Goal: Information Seeking & Learning: Learn about a topic

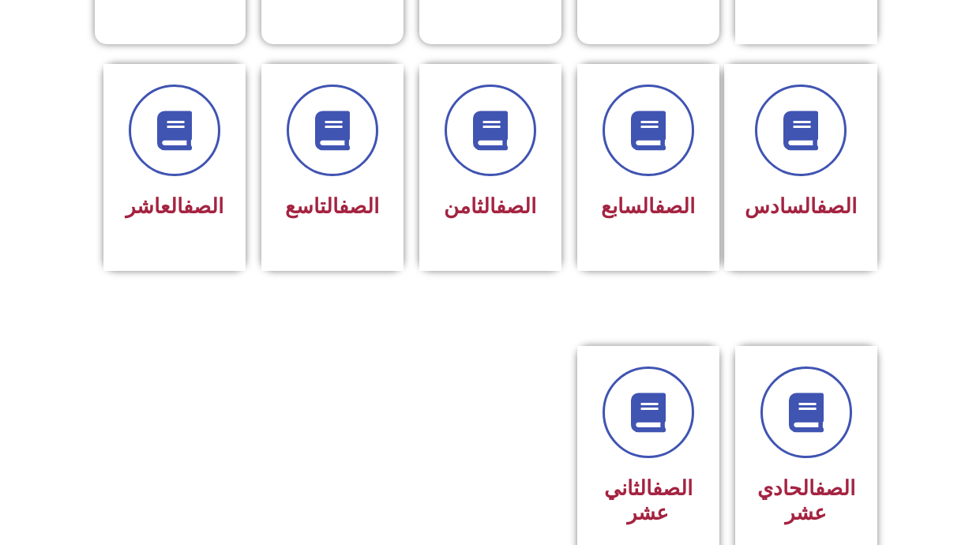
scroll to position [638, 0]
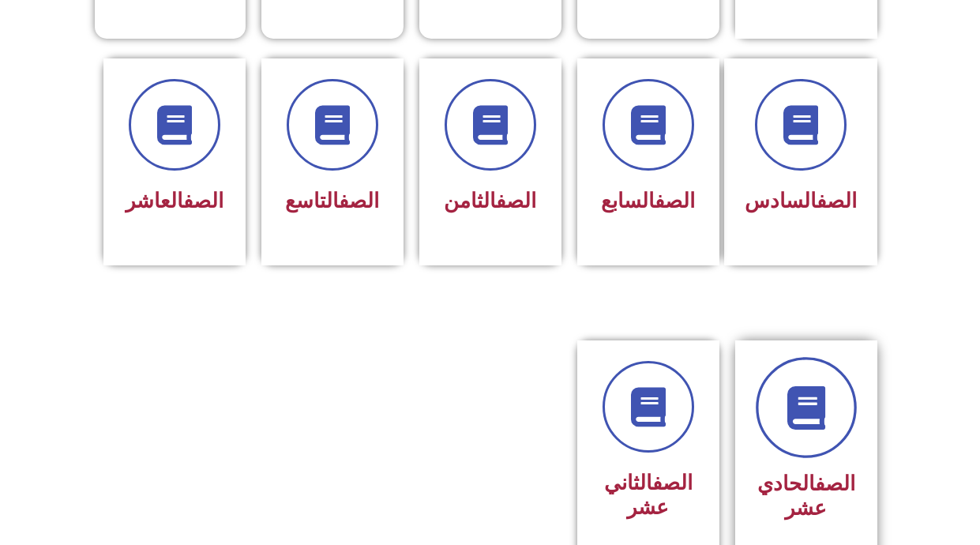
click at [827, 386] on icon at bounding box center [805, 407] width 43 height 43
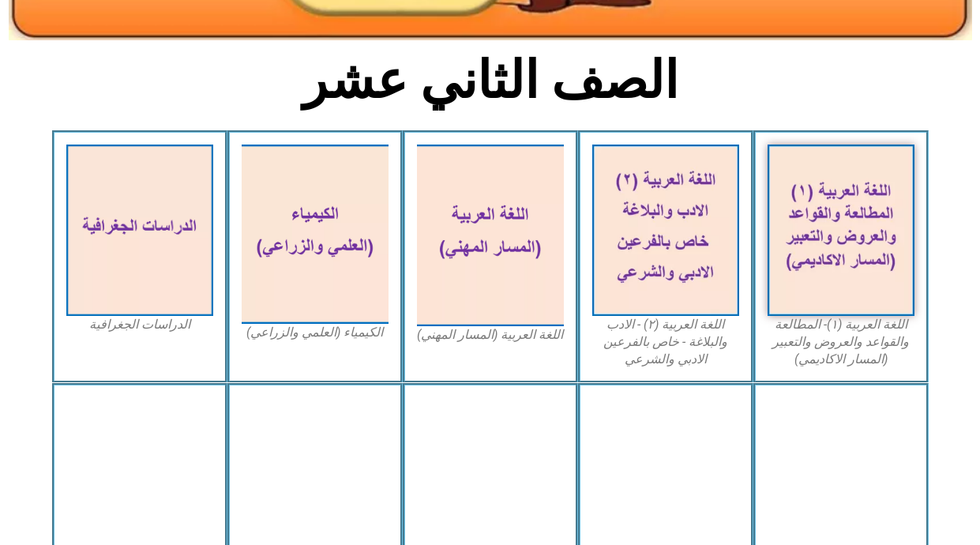
scroll to position [377, 0]
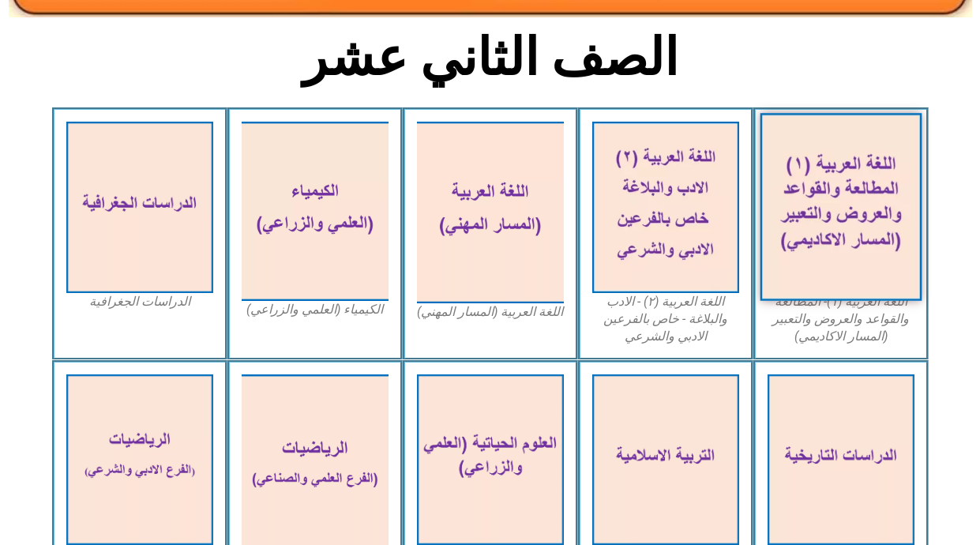
click at [853, 243] on img at bounding box center [840, 207] width 162 height 188
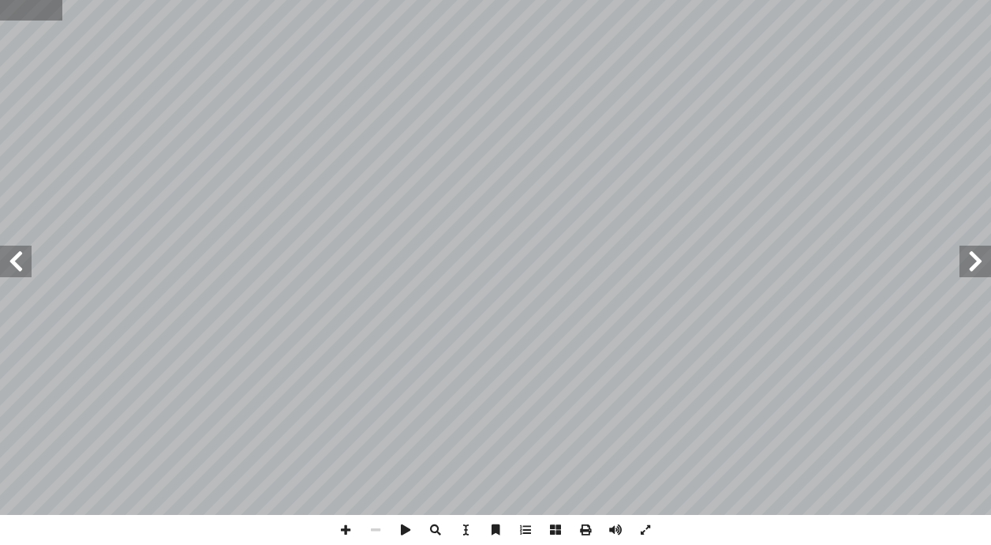
click at [29, 20] on input "text" at bounding box center [31, 10] width 62 height 21
click at [553, 528] on span at bounding box center [556, 530] width 30 height 30
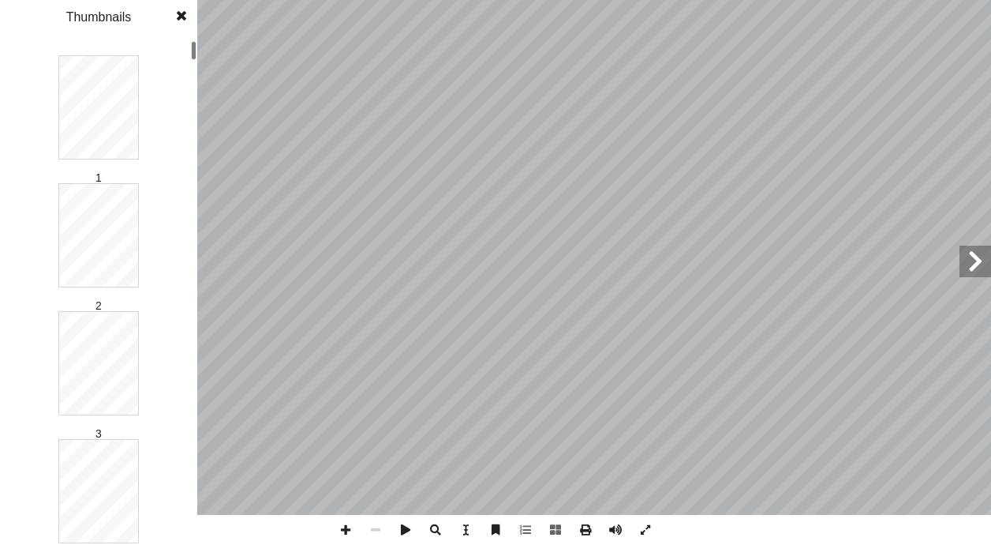
click at [101, 159] on div "1" at bounding box center [98, 107] width 81 height 104
click at [585, 531] on span at bounding box center [586, 530] width 30 height 30
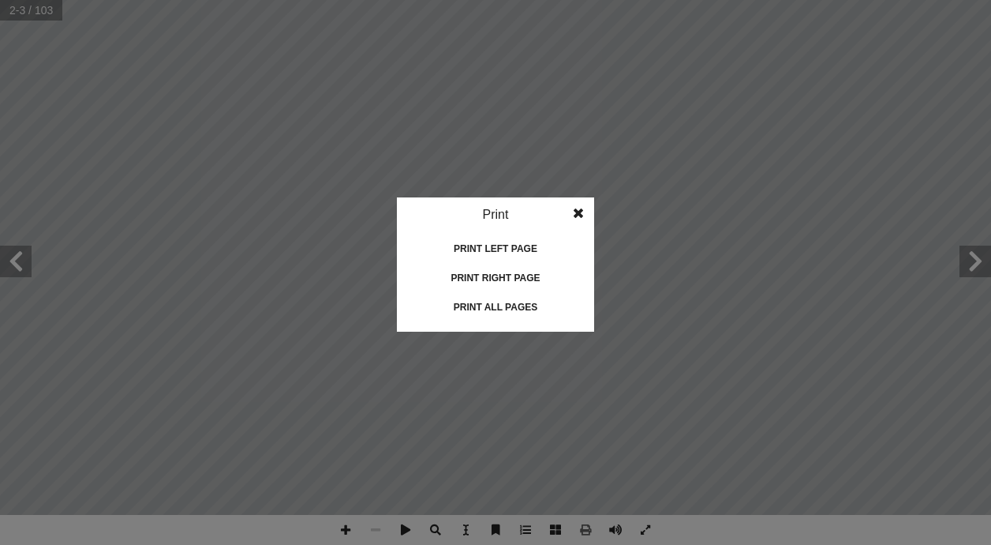
click at [582, 211] on span at bounding box center [578, 213] width 28 height 32
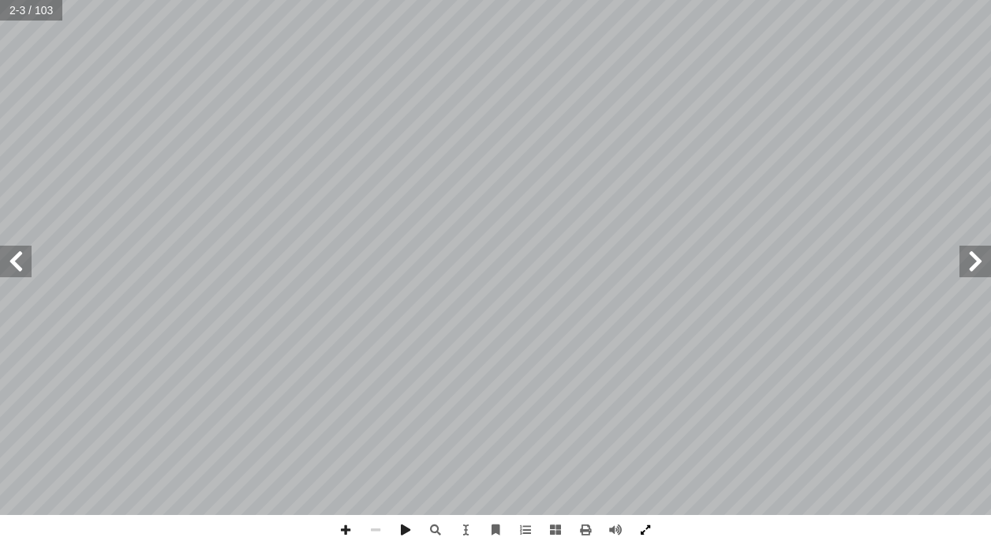
click at [645, 528] on span at bounding box center [646, 530] width 30 height 30
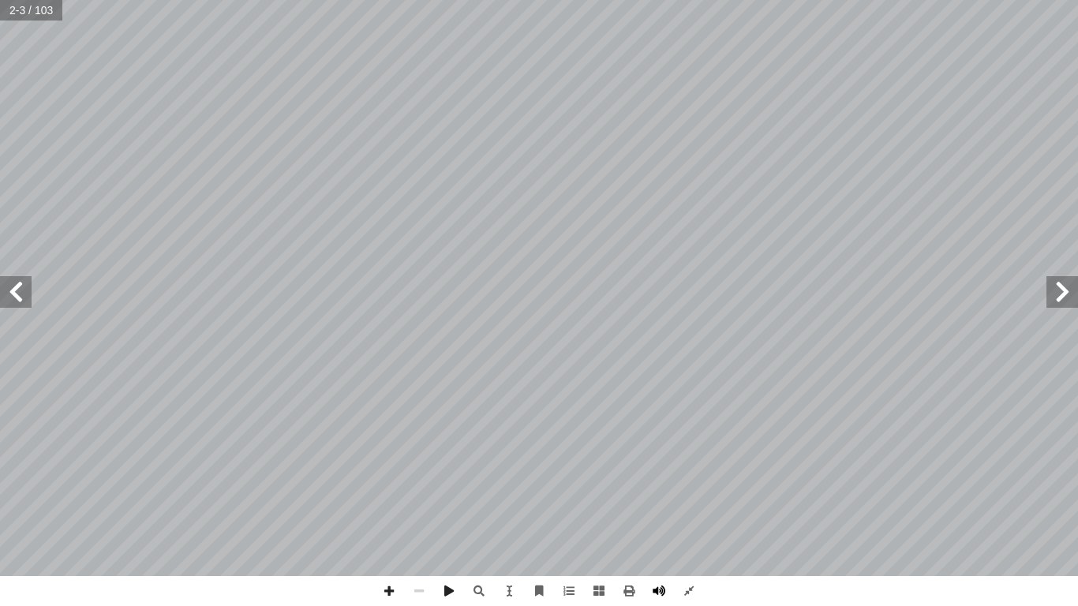
drag, startPoint x: 645, startPoint y: 528, endPoint x: 648, endPoint y: 586, distance: 58.5
click at [648, 544] on span at bounding box center [659, 591] width 30 height 30
click at [691, 544] on span at bounding box center [689, 591] width 30 height 30
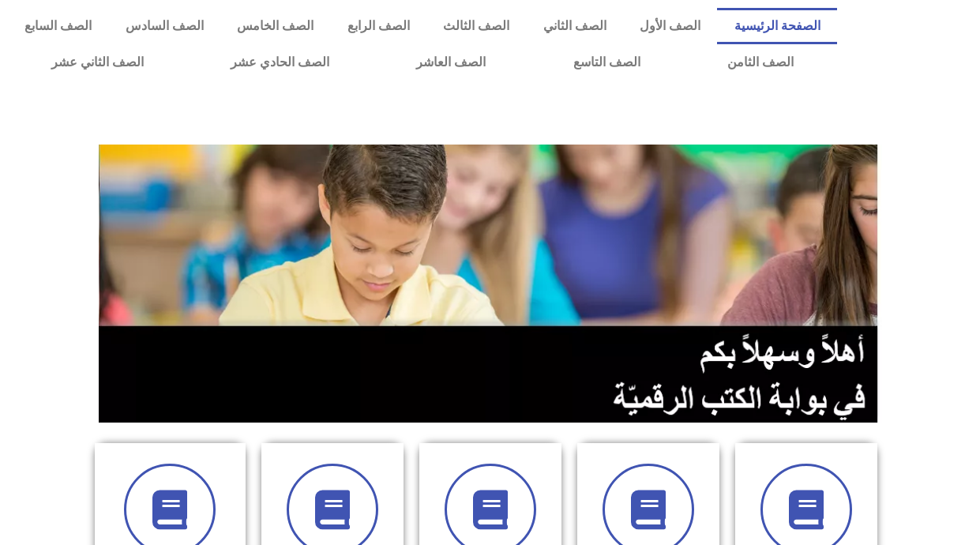
scroll to position [638, 0]
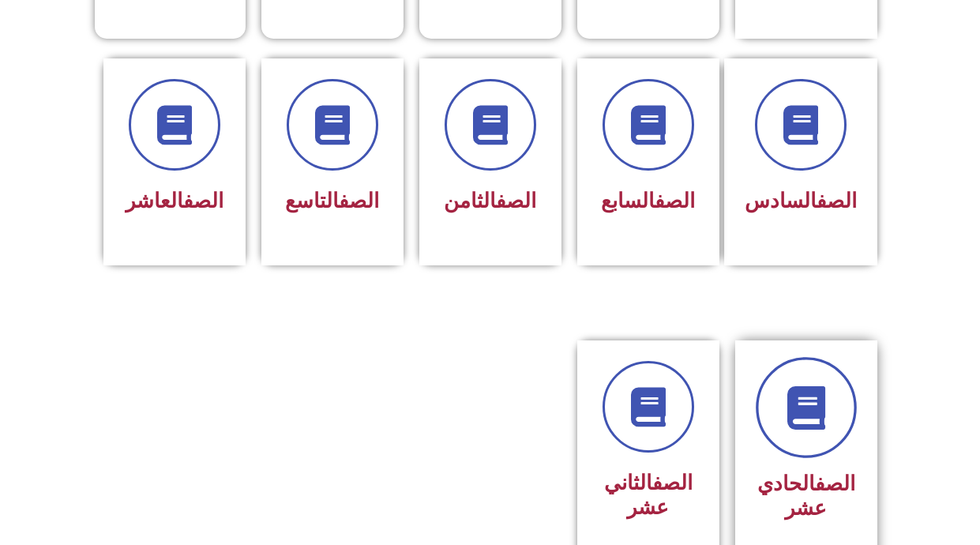
click at [804, 393] on icon at bounding box center [805, 407] width 43 height 43
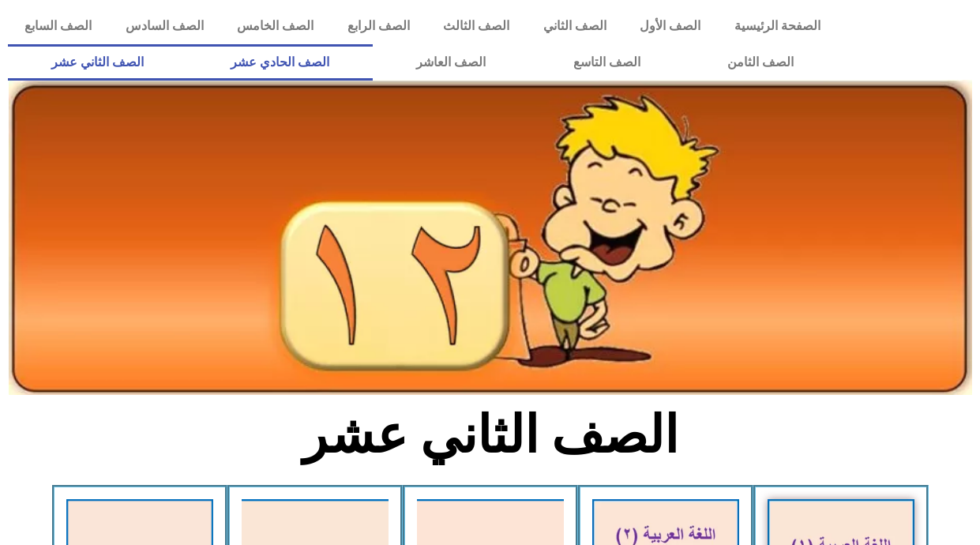
click at [290, 66] on link "الصف الحادي عشر" at bounding box center [279, 62] width 185 height 36
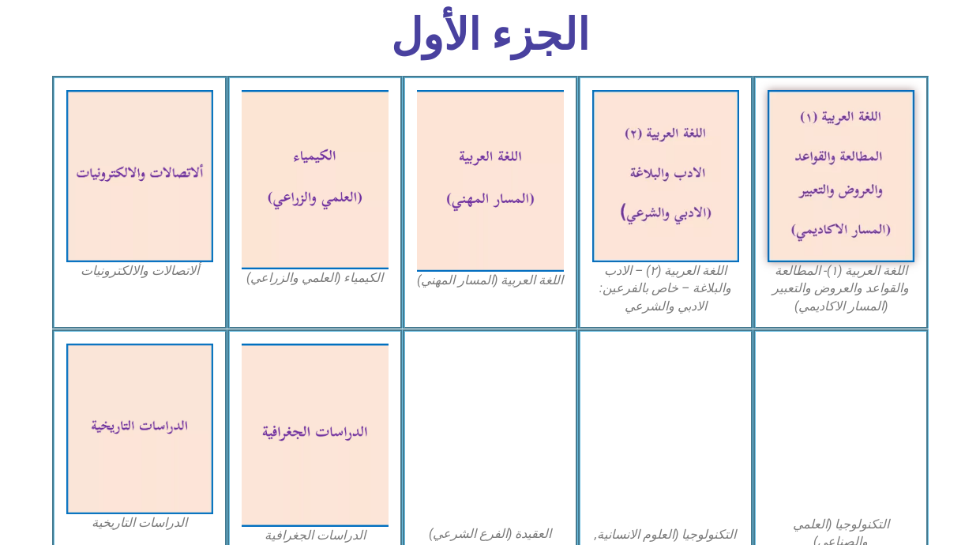
scroll to position [474, 0]
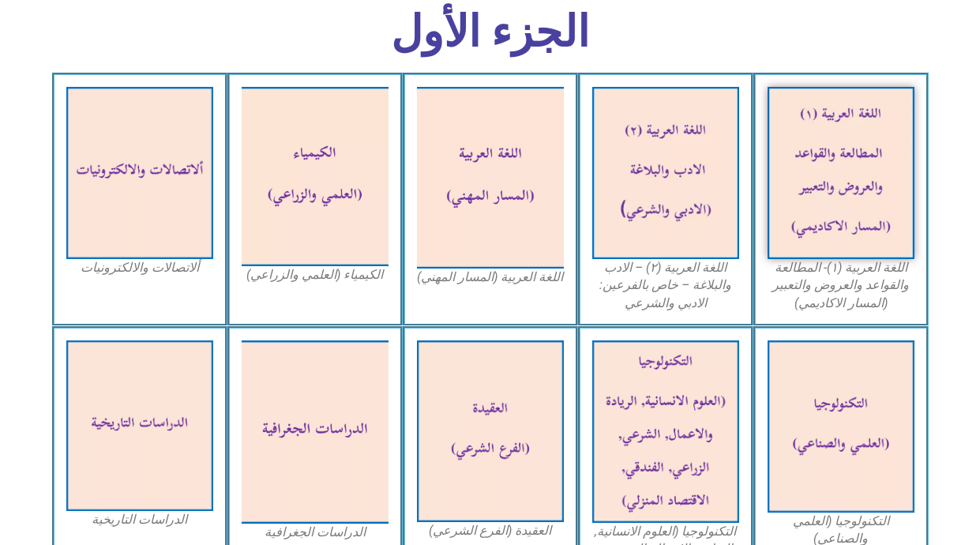
click at [834, 275] on figcaption "اللغة العربية (١)- المطالعة والقواعد والعروض والتعبير (المسار الاكاديمي)" at bounding box center [840, 285] width 147 height 53
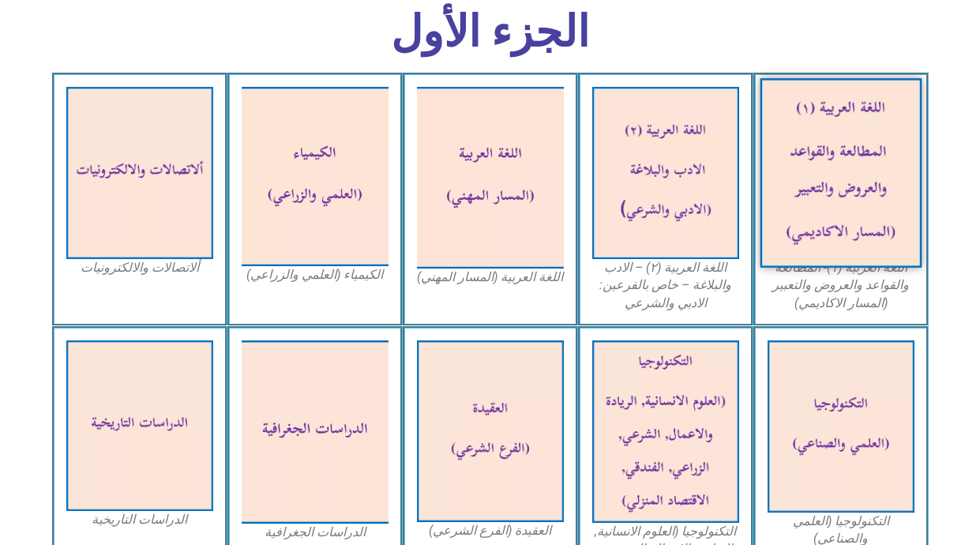
click at [815, 184] on img at bounding box center [840, 172] width 162 height 189
click at [852, 156] on img at bounding box center [840, 172] width 162 height 189
click at [843, 150] on img at bounding box center [840, 172] width 162 height 189
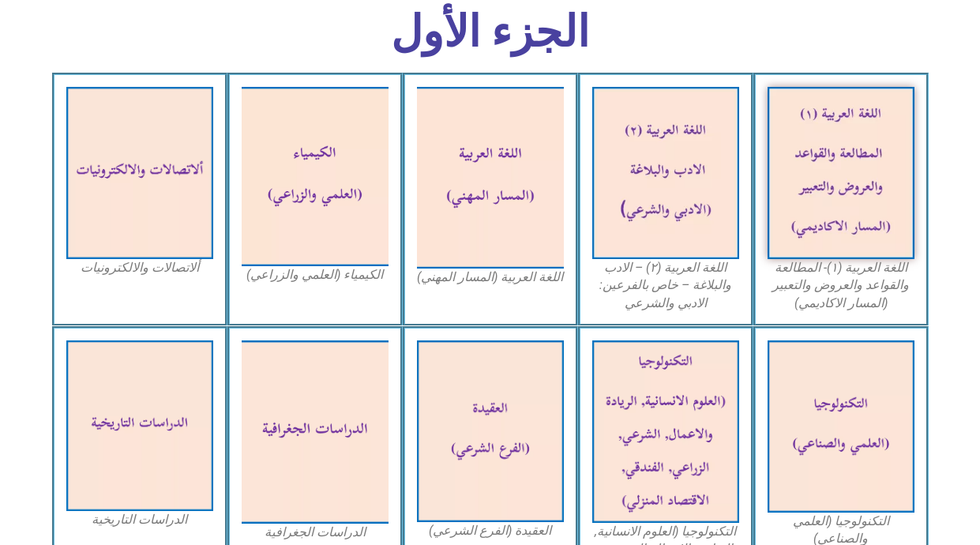
drag, startPoint x: 763, startPoint y: 185, endPoint x: 950, endPoint y: 128, distance: 195.0
click at [950, 128] on icon at bounding box center [489, 121] width 980 height 98
click at [799, 295] on figcaption "اللغة العربية (١)- المطالعة والقواعد والعروض والتعبير (المسار الاكاديمي)" at bounding box center [840, 285] width 147 height 53
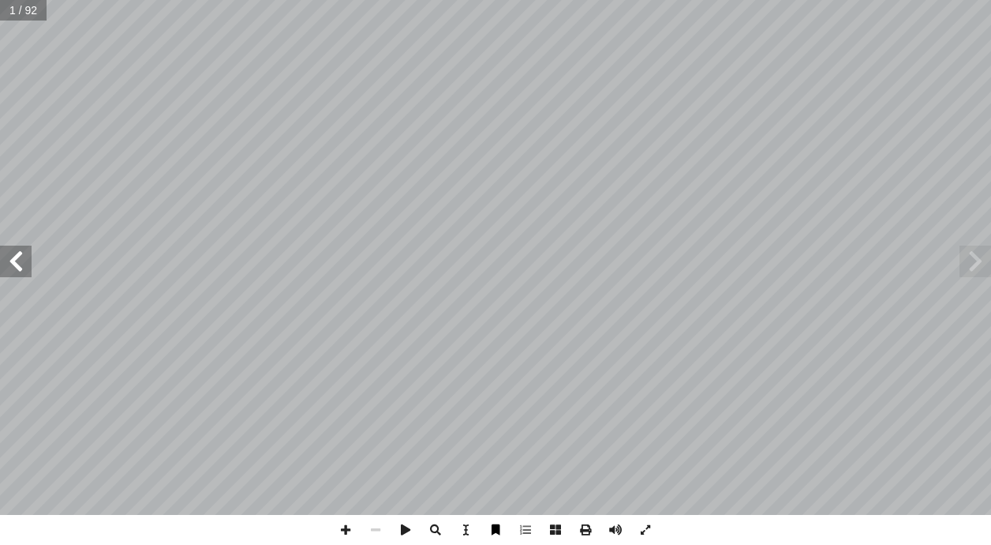
click at [503, 536] on span at bounding box center [496, 530] width 30 height 30
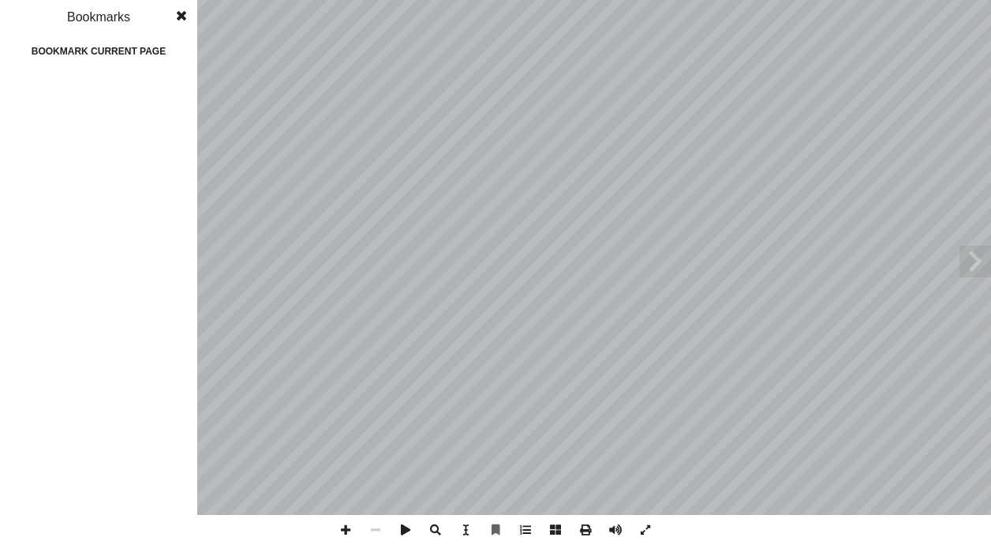
click at [176, 9] on span at bounding box center [181, 16] width 28 height 32
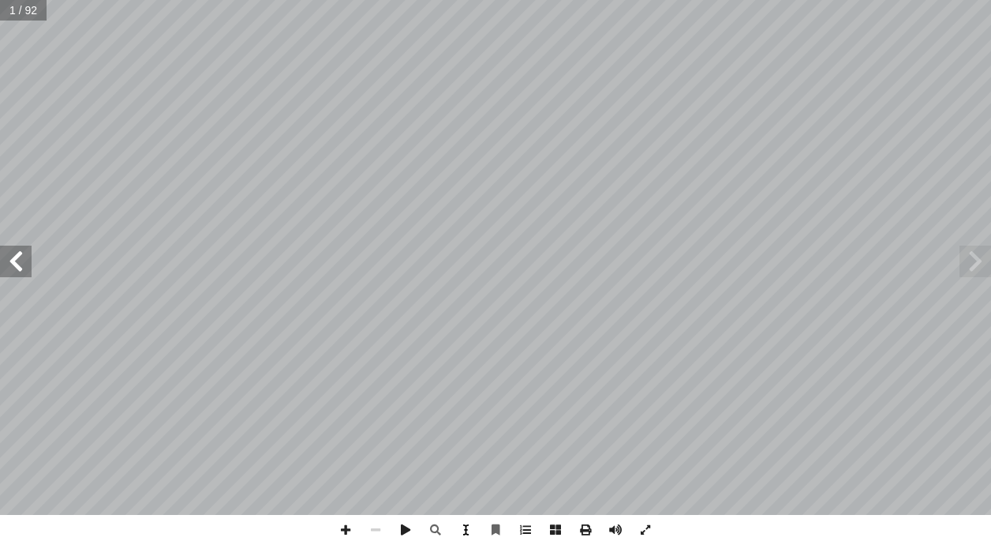
click at [474, 534] on span at bounding box center [466, 530] width 30 height 30
click at [597, 529] on span at bounding box center [586, 530] width 30 height 30
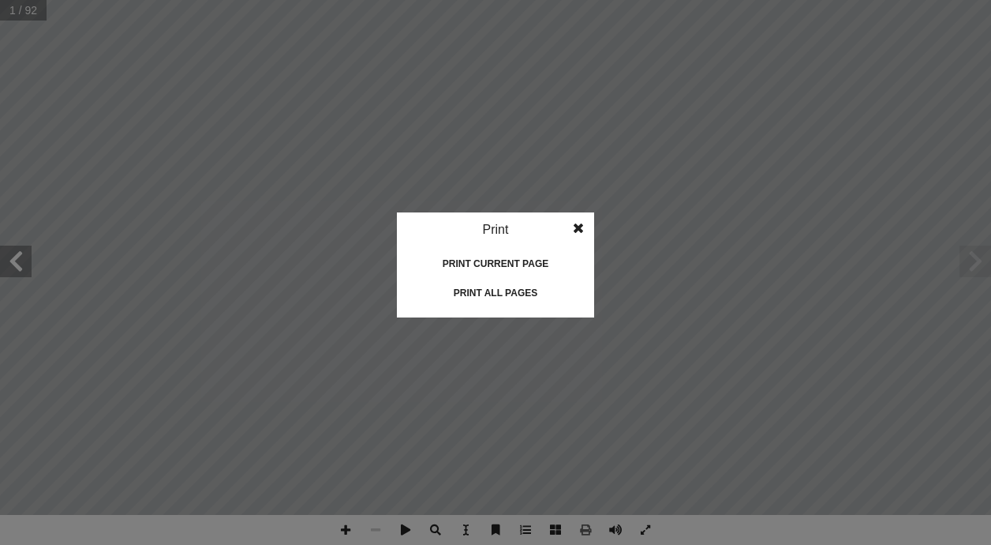
click at [571, 228] on span at bounding box center [578, 228] width 28 height 32
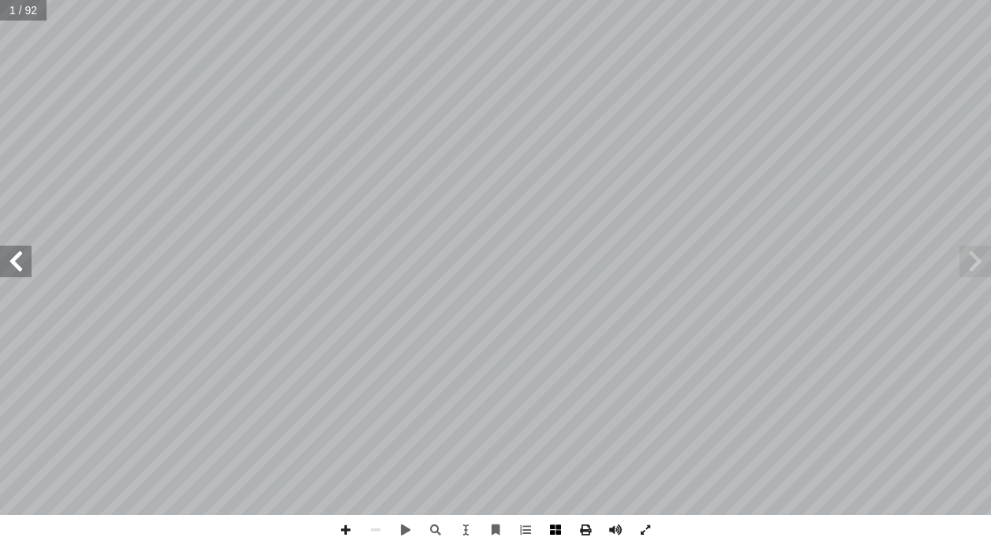
click at [549, 533] on span at bounding box center [556, 530] width 30 height 30
click at [612, 536] on span at bounding box center [616, 530] width 30 height 30
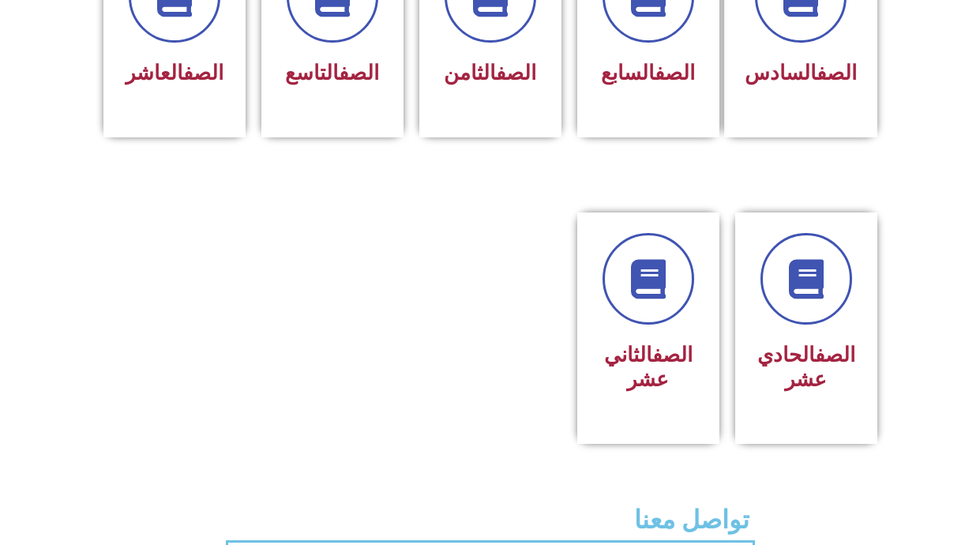
scroll to position [824, 0]
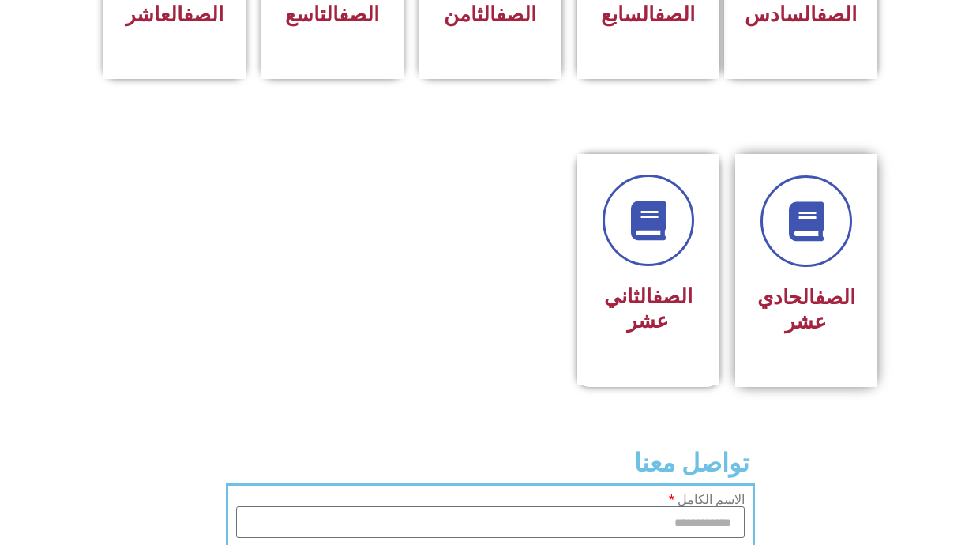
click at [841, 234] on div at bounding box center [805, 221] width 99 height 92
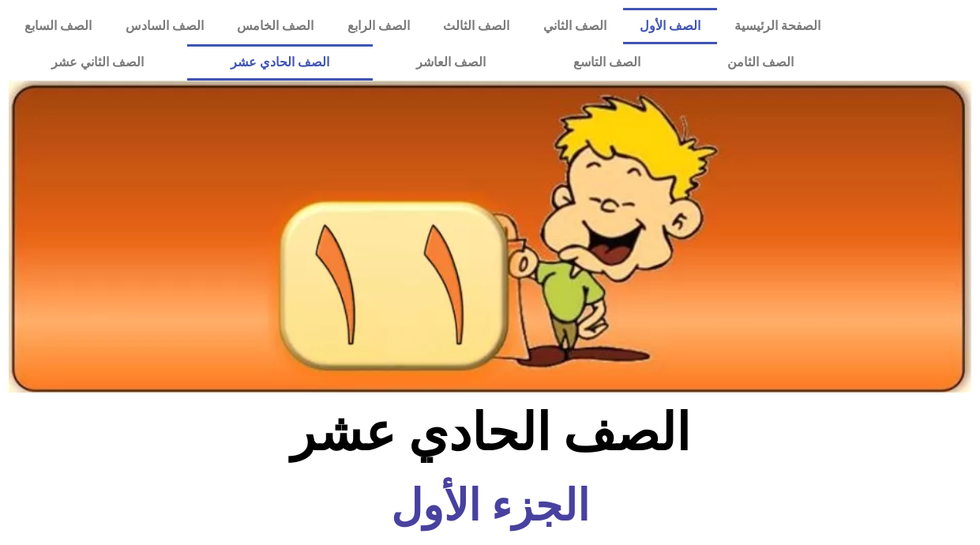
drag, startPoint x: 987, startPoint y: 81, endPoint x: 658, endPoint y: 12, distance: 336.4
click at [658, 12] on link "الصف الأول" at bounding box center [670, 26] width 94 height 36
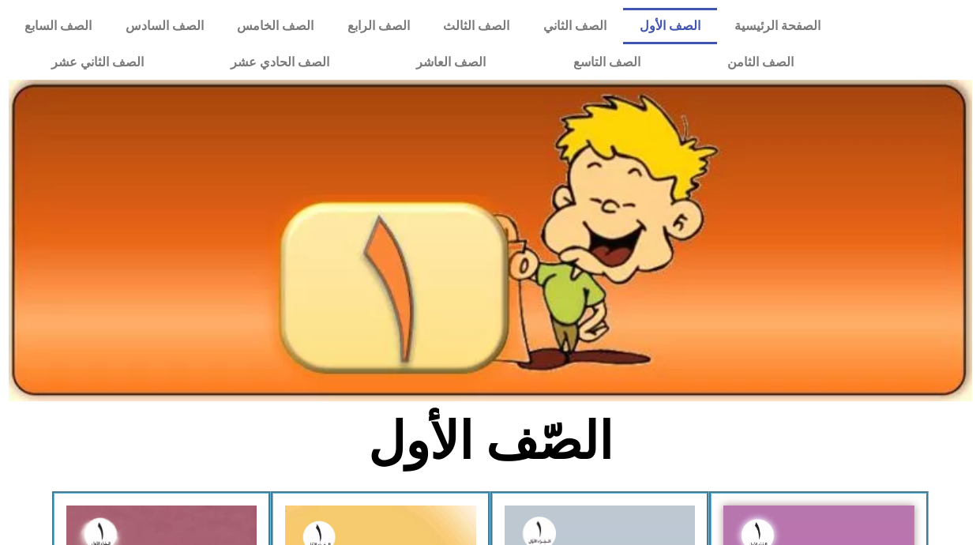
drag, startPoint x: 978, startPoint y: 122, endPoint x: 987, endPoint y: 126, distance: 10.0
click at [979, 126] on html "الصفحة الرئيسية الصف الأول الصف الثاني الصف الثالث الصف الرابع الصف الخامس الصف…" at bounding box center [490, 530] width 980 height 1061
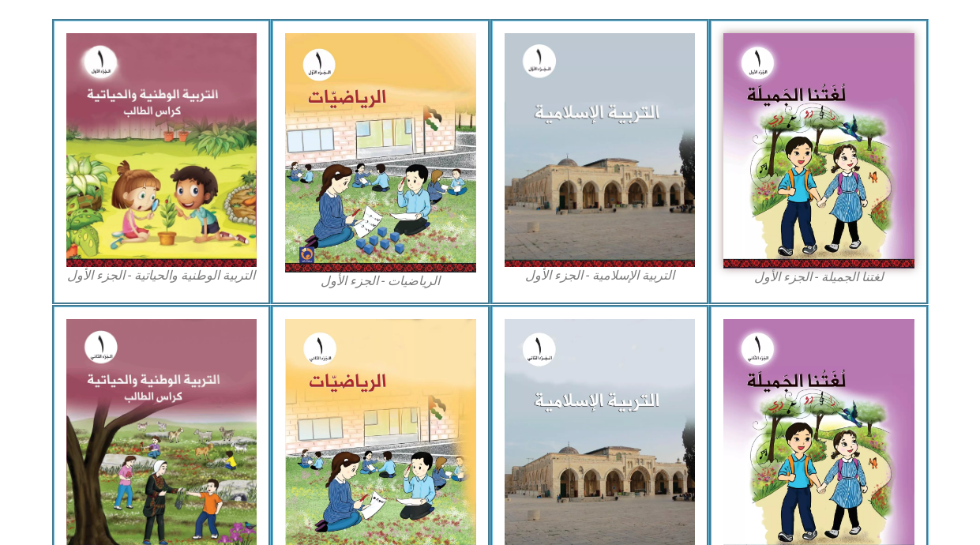
scroll to position [373, 0]
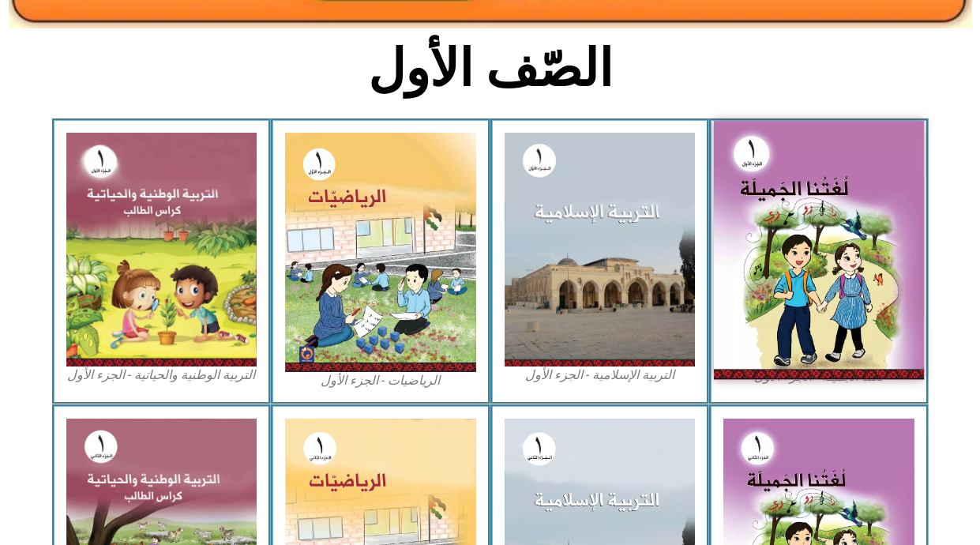
click at [871, 287] on img at bounding box center [819, 250] width 210 height 259
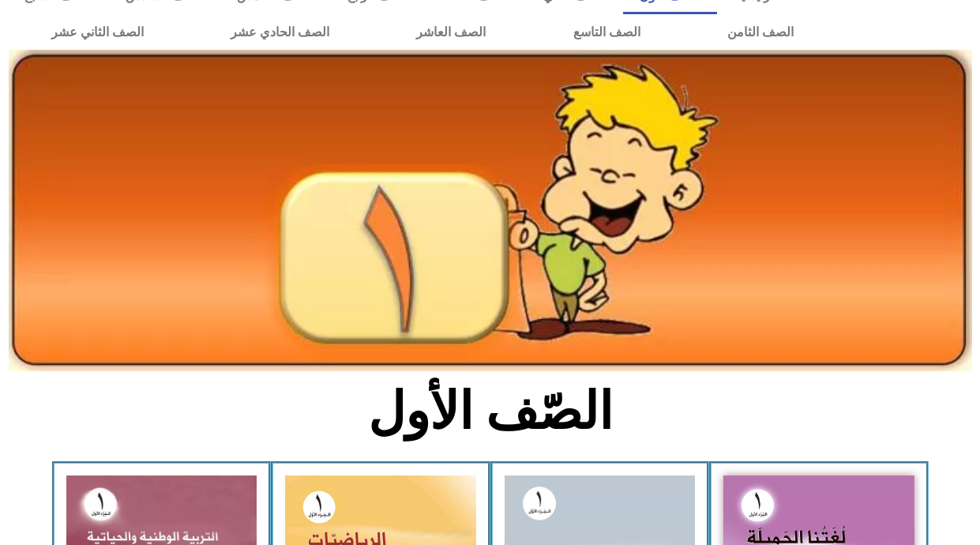
scroll to position [0, 0]
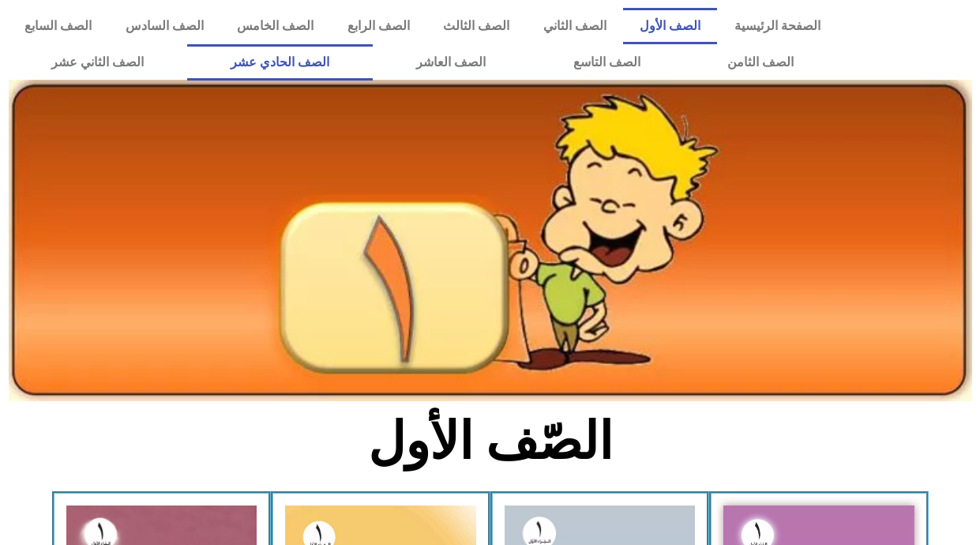
click at [358, 62] on link "الصف الحادي عشر" at bounding box center [279, 62] width 185 height 36
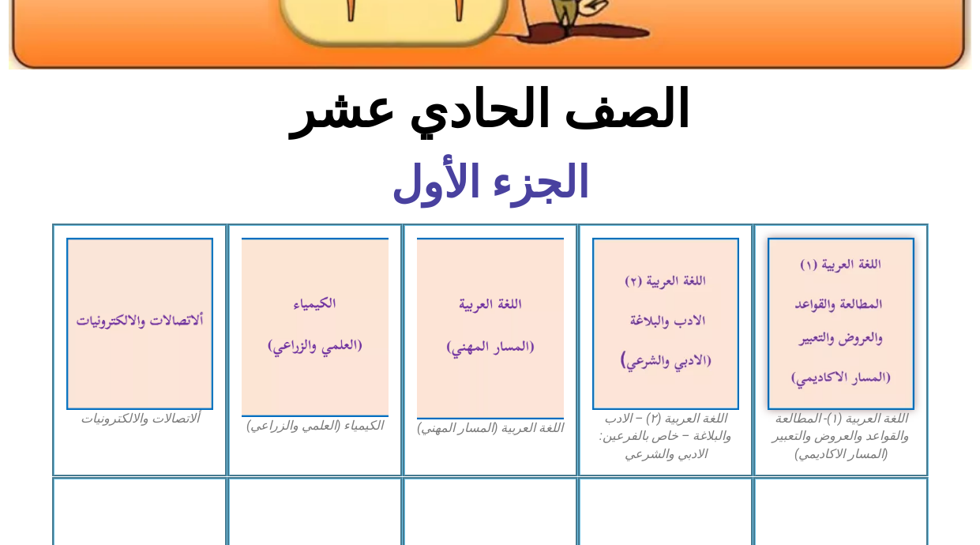
scroll to position [316, 0]
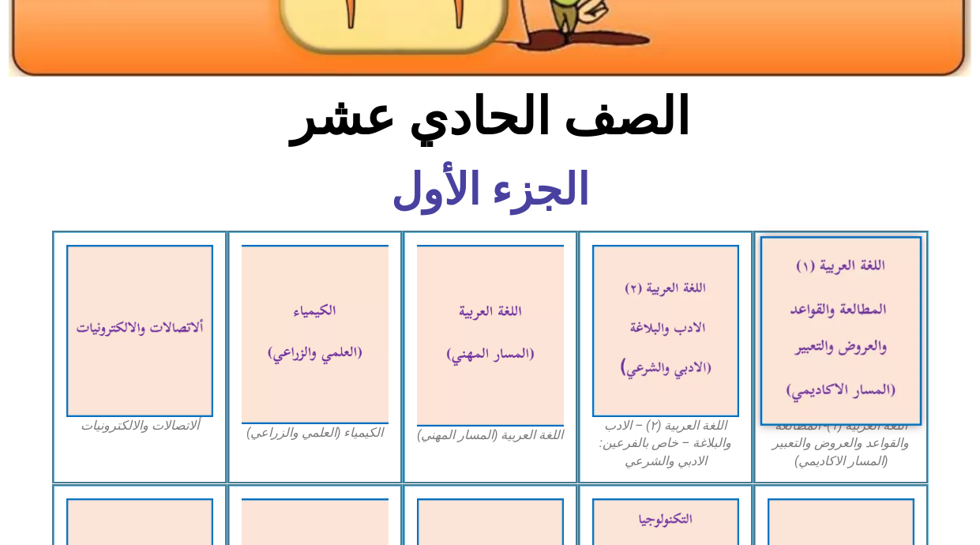
click at [850, 334] on img at bounding box center [840, 330] width 162 height 189
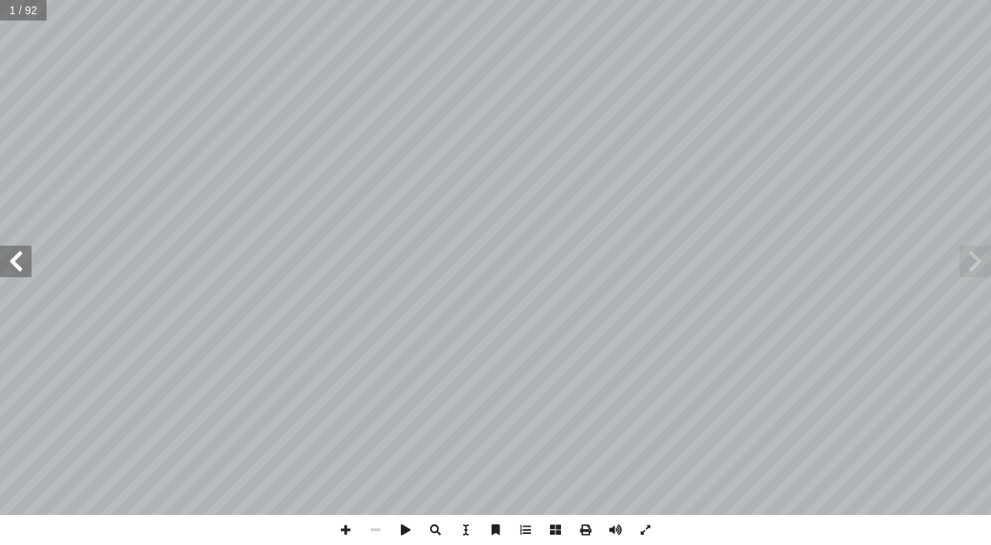
click at [991, 144] on html "الصفحة الرئيسية الصف الأول الصف الثاني الصف الثالث الصف الرابع الصف الخامس الصف…" at bounding box center [495, 72] width 991 height 144
